Goal: Check status: Check status

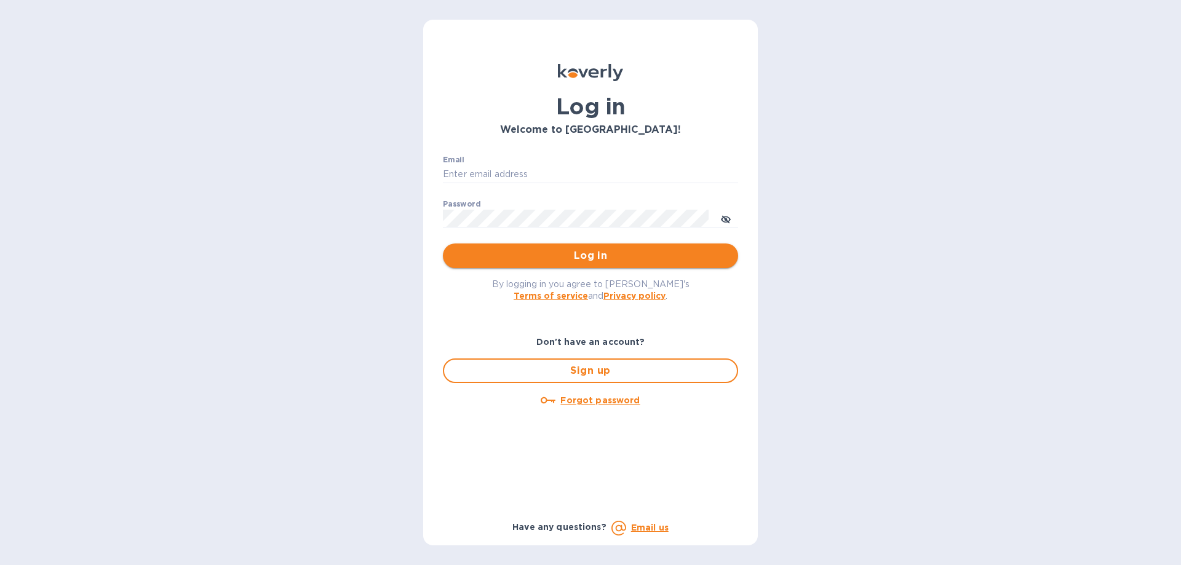
type input "binyomin.atlas@npcglobal.com"
click at [570, 255] on span "Log in" at bounding box center [591, 256] width 276 height 15
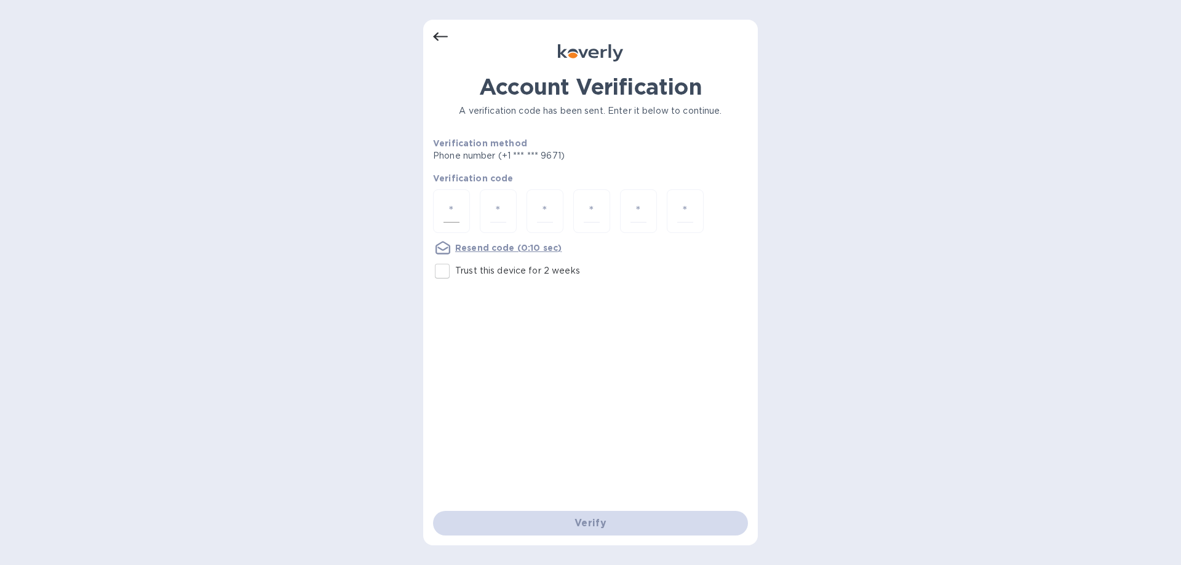
click at [463, 213] on div at bounding box center [451, 212] width 37 height 44
click at [452, 210] on input "number" at bounding box center [452, 211] width 16 height 23
type input "8"
type input "3"
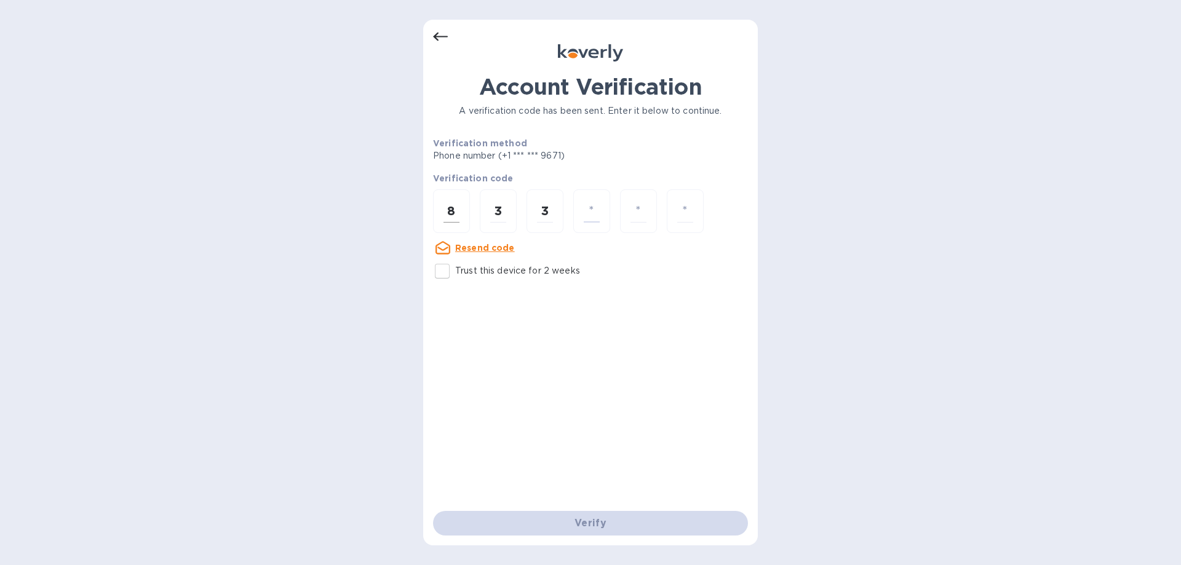
type input "4"
type input "6"
type input "2"
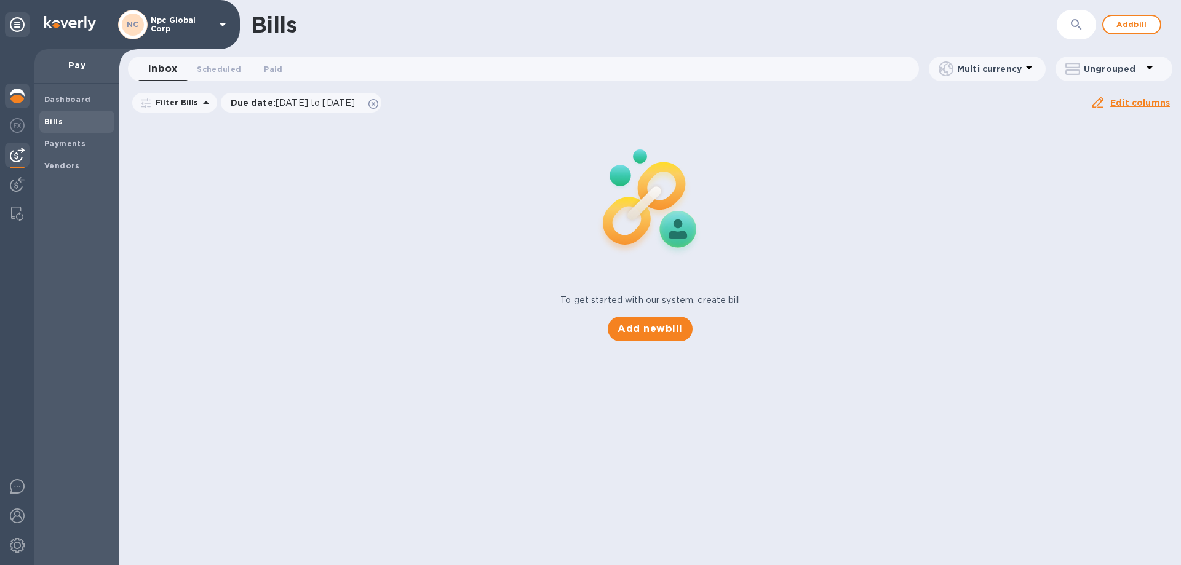
click at [24, 95] on img at bounding box center [17, 96] width 15 height 15
